Goal: Ask a question

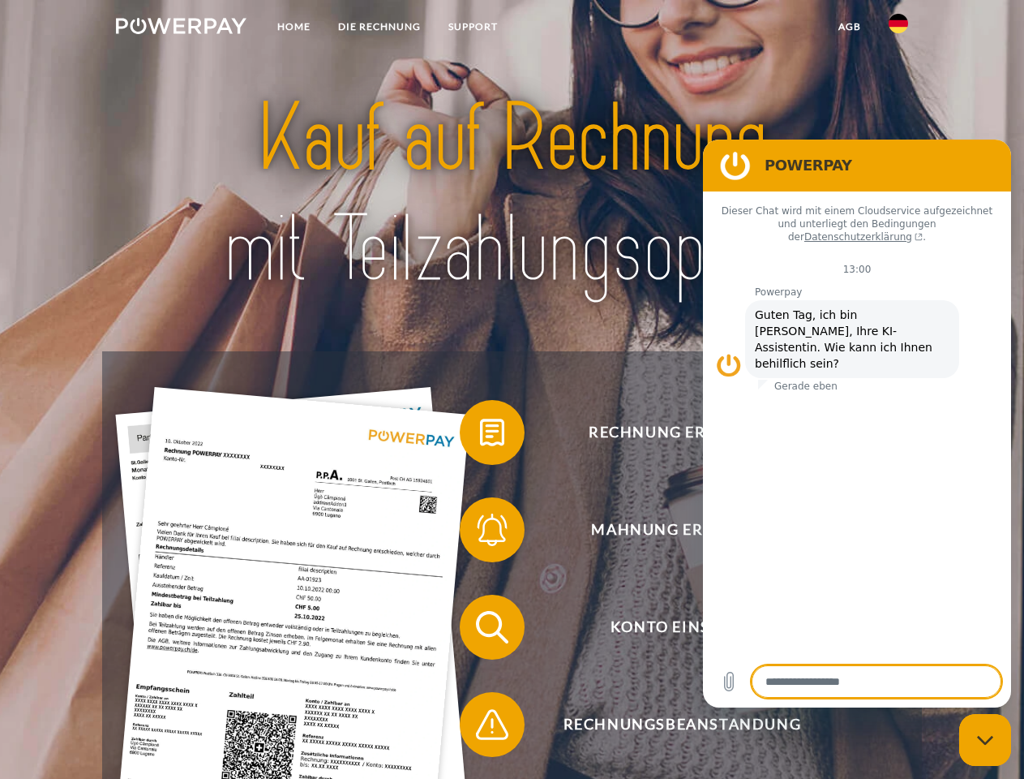
click at [181, 28] on img at bounding box center [181, 26] width 131 height 16
click at [899, 28] on img at bounding box center [898, 23] width 19 height 19
click at [849, 27] on link "agb" at bounding box center [850, 26] width 50 height 29
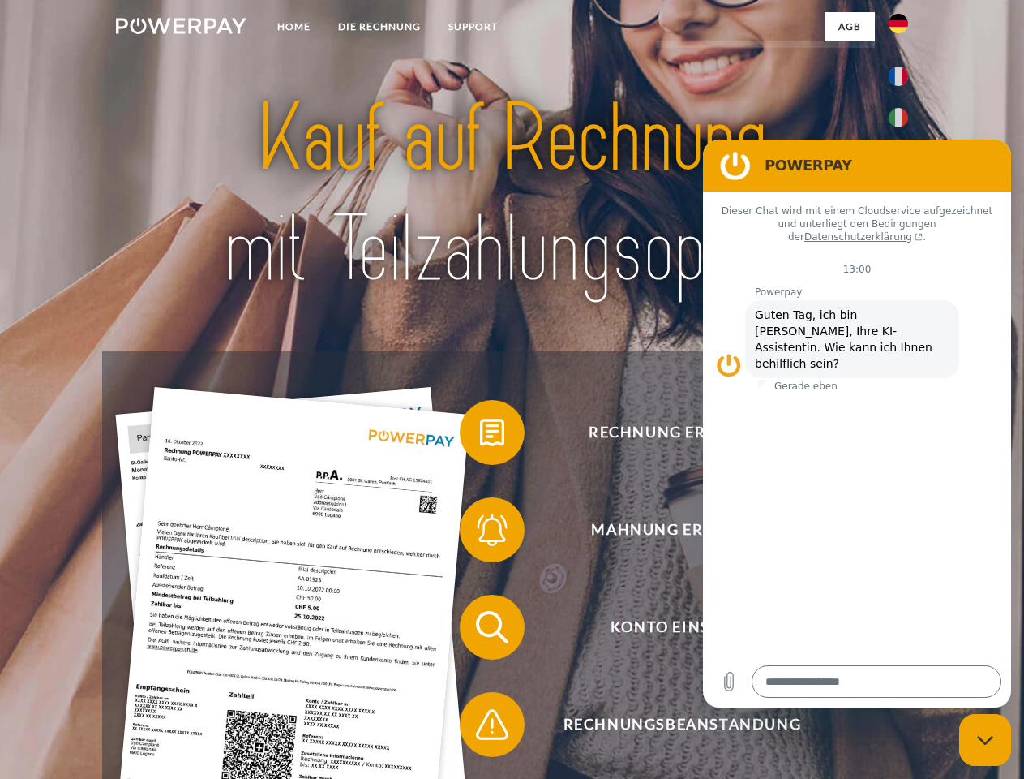
click at [480, 436] on span at bounding box center [467, 432] width 81 height 81
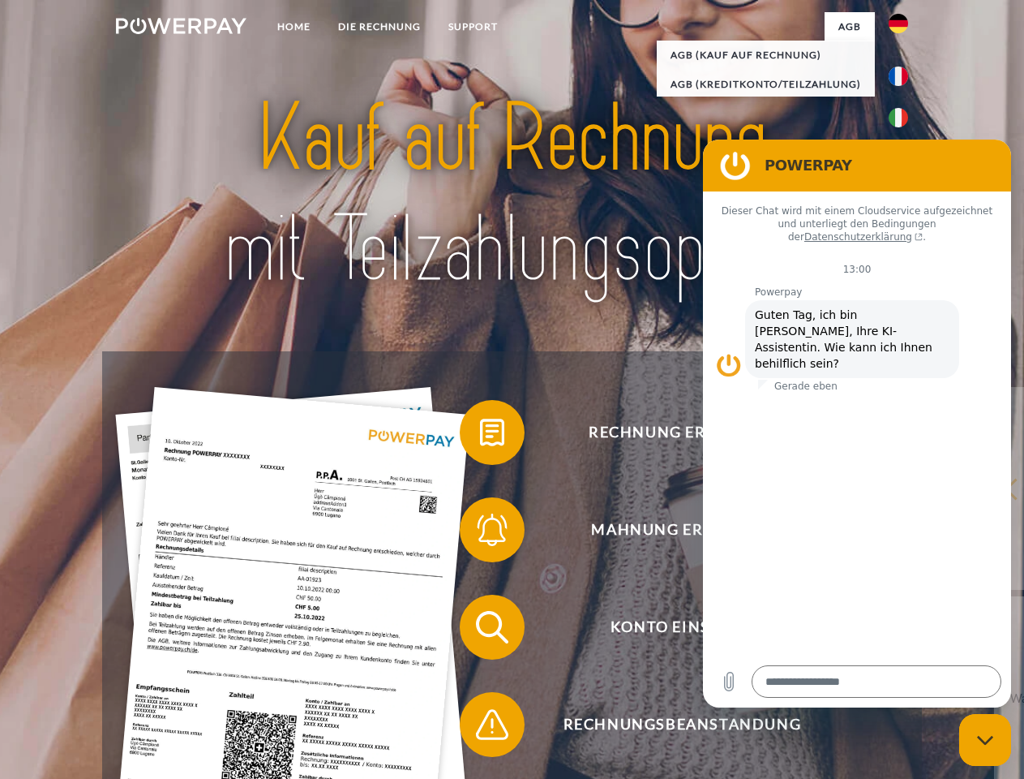
click at [480, 533] on span at bounding box center [467, 529] width 81 height 81
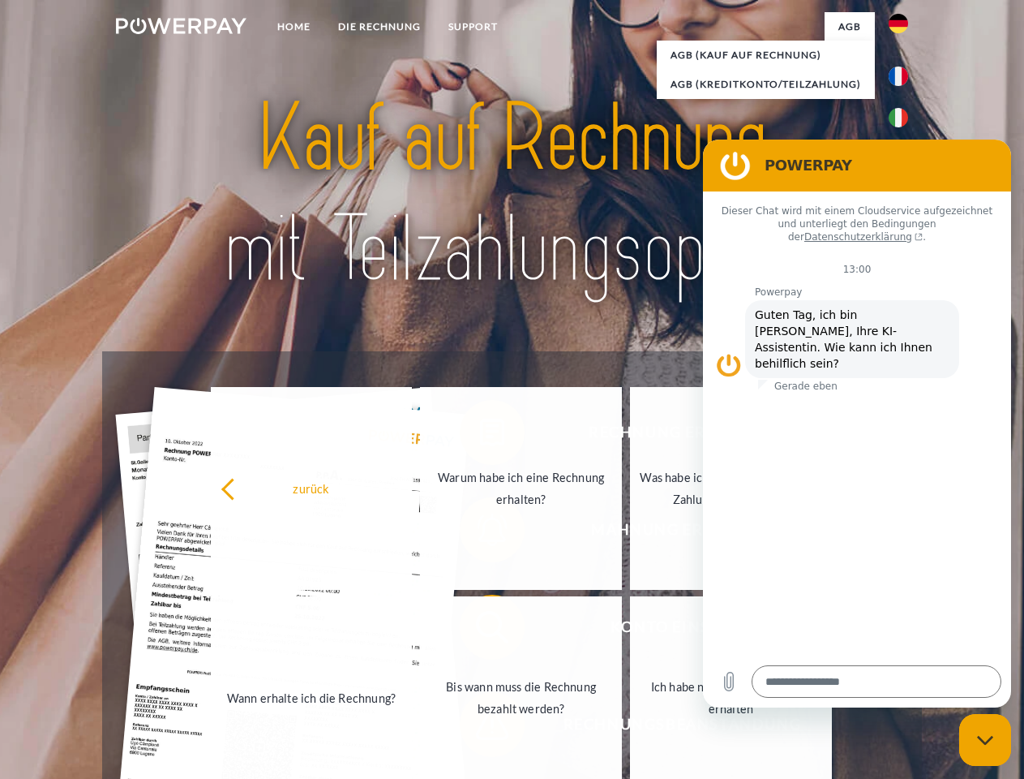
click at [480, 630] on link "Bis wann muss die Rechnung bezahlt werden?" at bounding box center [521, 697] width 202 height 203
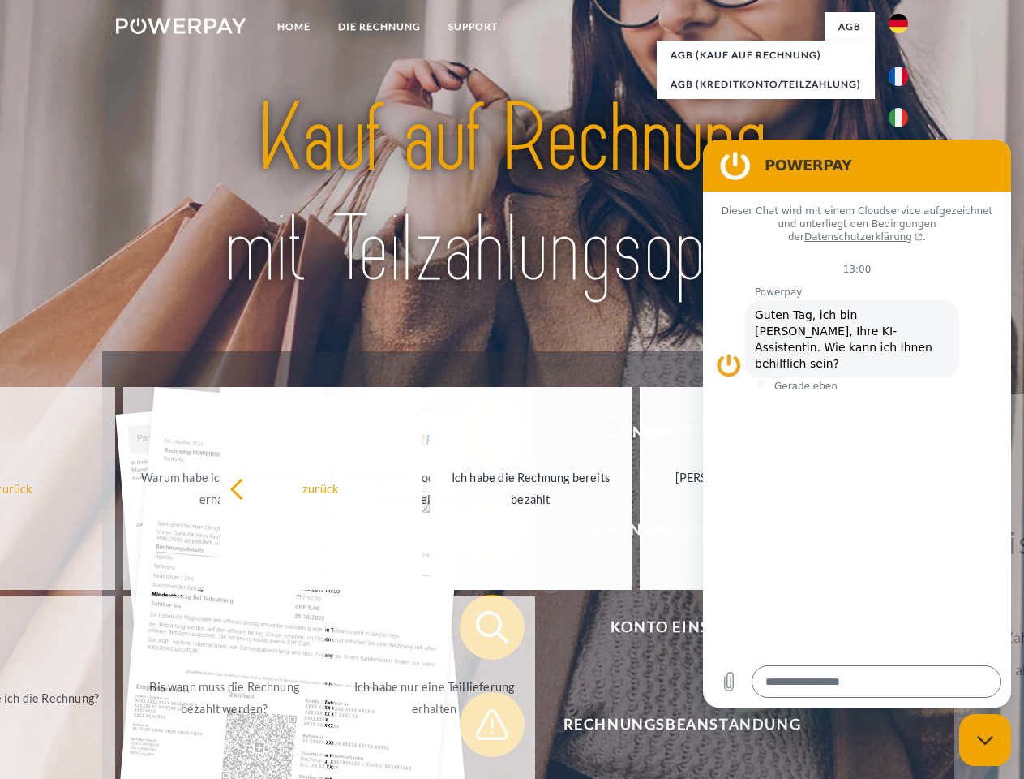
click at [480, 728] on span at bounding box center [467, 724] width 81 height 81
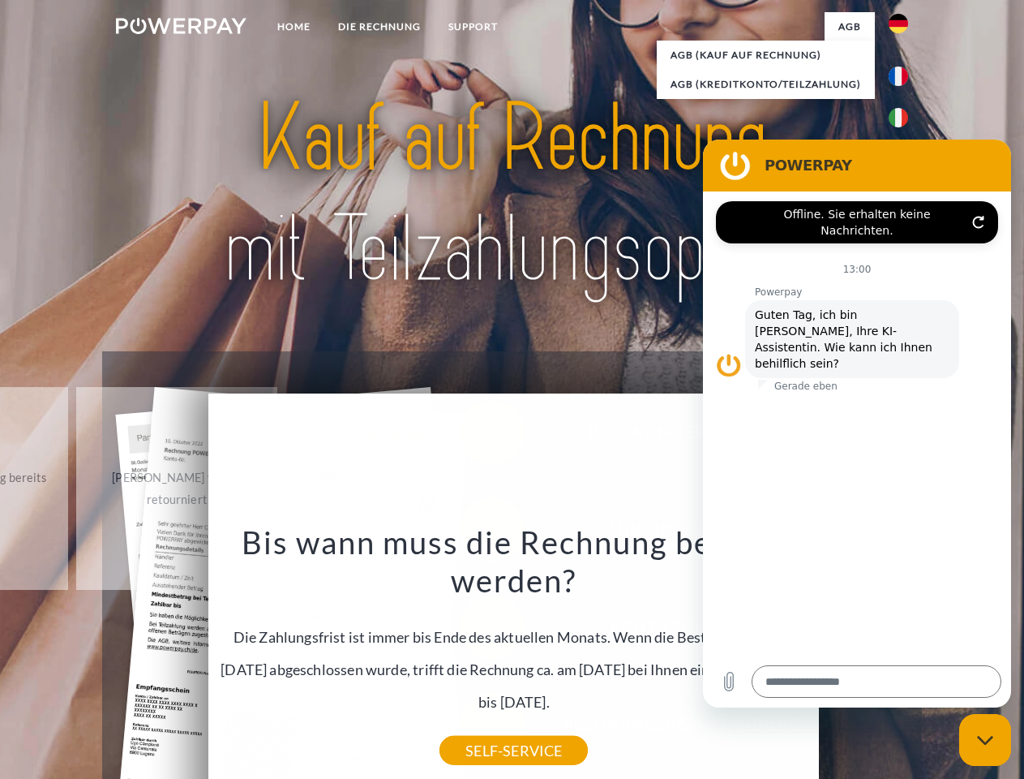
click at [986, 740] on icon "Messaging-Fenster schließen" at bounding box center [985, 740] width 17 height 11
type textarea "*"
